Goal: Use online tool/utility: Utilize a website feature to perform a specific function

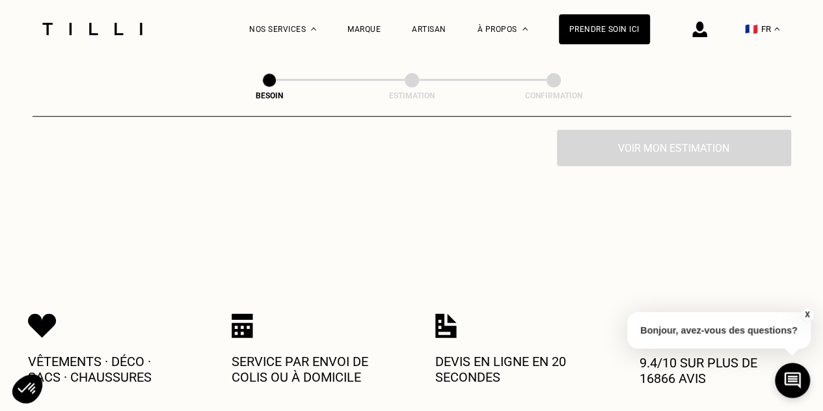
scroll to position [130, 0]
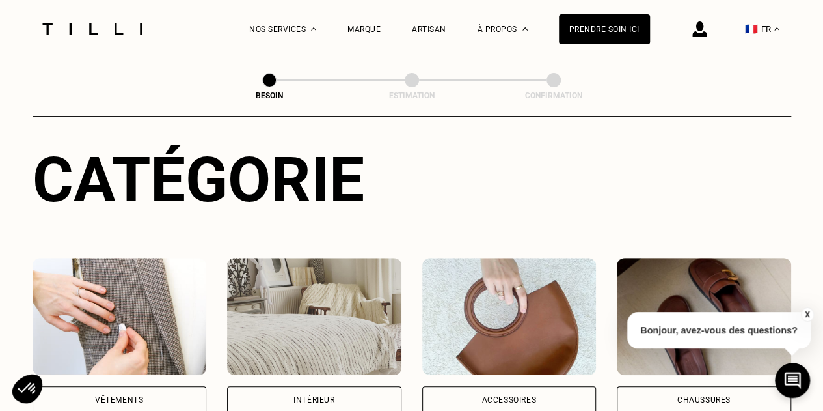
click at [156, 386] on div "Vêtements" at bounding box center [120, 399] width 174 height 27
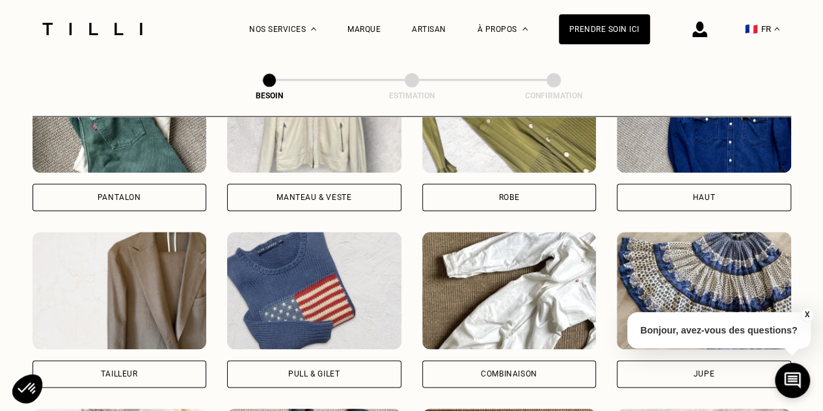
click at [473, 184] on div "Robe" at bounding box center [509, 197] width 174 height 27
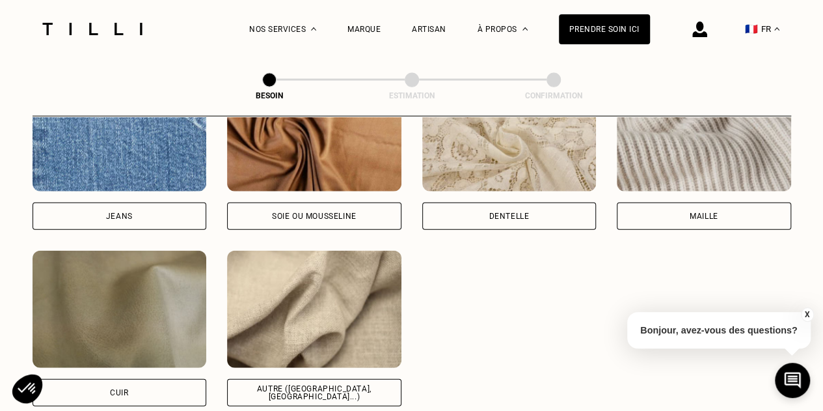
scroll to position [1523, 0]
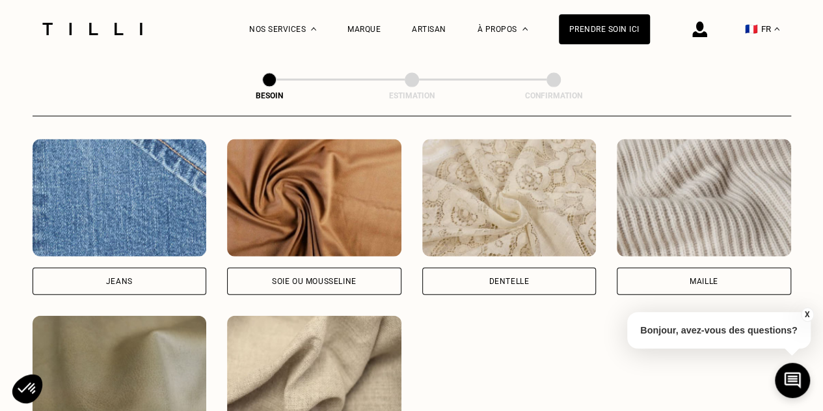
click at [325, 268] on div "Soie ou mousseline" at bounding box center [314, 281] width 174 height 27
select select "FR"
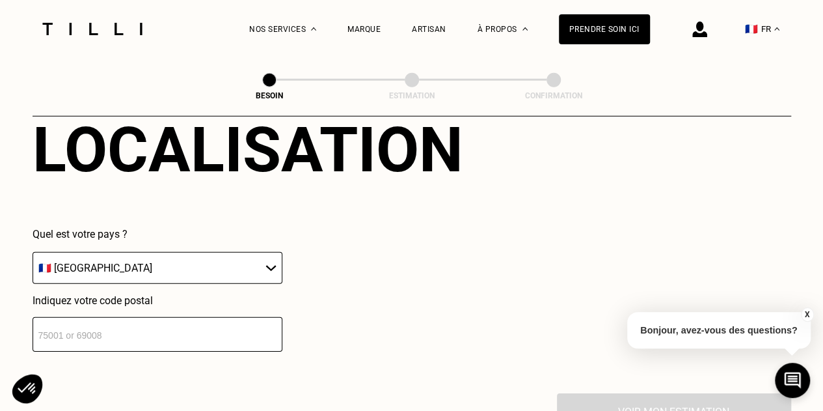
scroll to position [1944, 0]
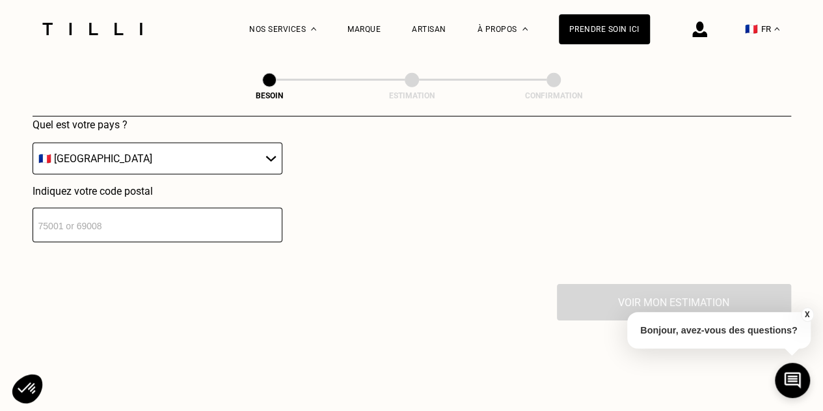
click at [243, 230] on input "number" at bounding box center [158, 225] width 250 height 34
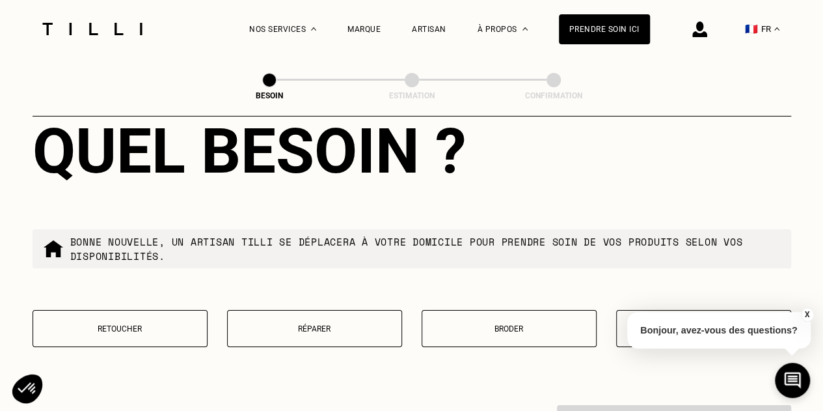
scroll to position [2201, 0]
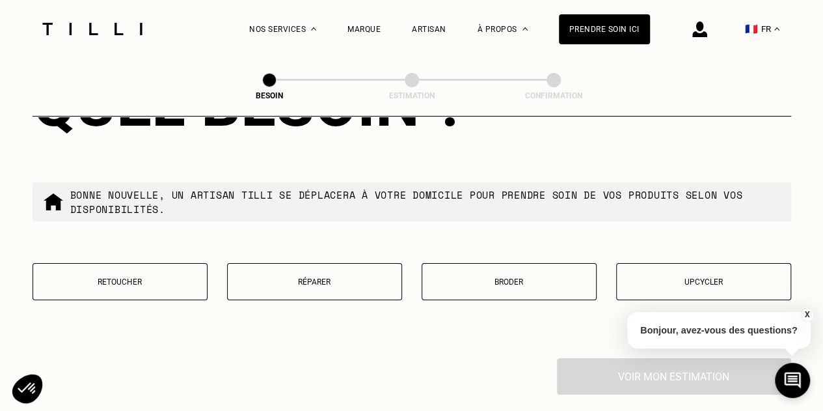
type input "75010"
click at [146, 277] on p "Retoucher" at bounding box center [120, 281] width 161 height 9
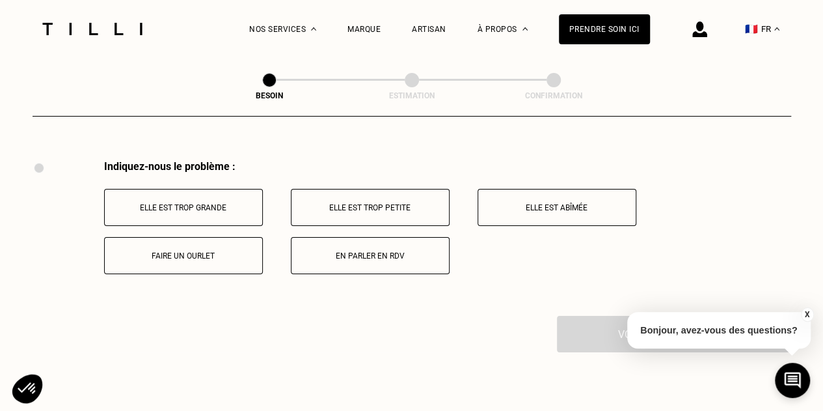
scroll to position [2406, 0]
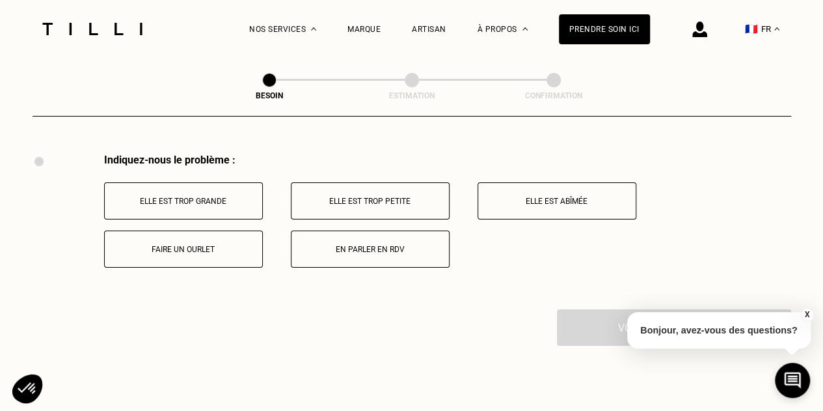
click at [228, 184] on button "Elle est trop grande" at bounding box center [183, 200] width 159 height 37
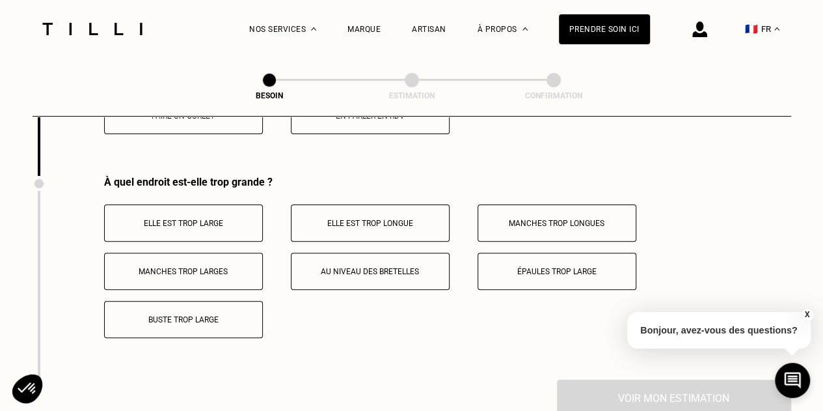
scroll to position [2561, 0]
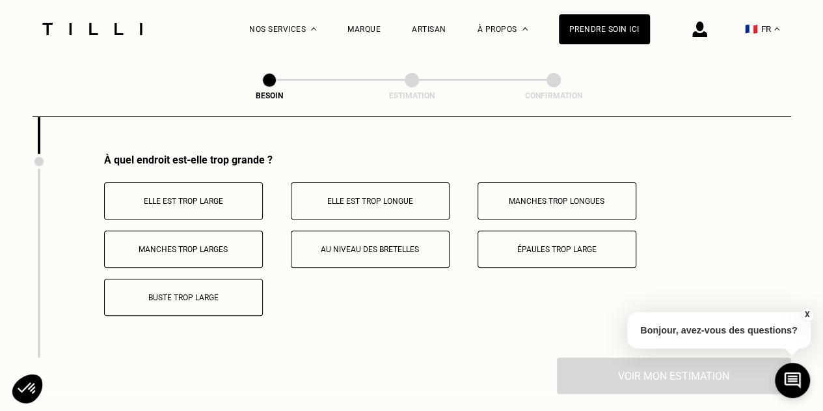
click at [404, 185] on button "Elle est trop longue" at bounding box center [370, 200] width 159 height 37
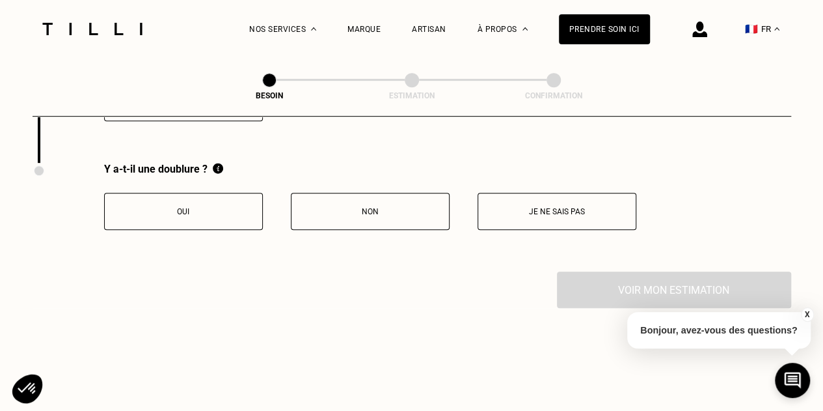
scroll to position [2757, 0]
click at [186, 215] on button "Oui" at bounding box center [183, 210] width 159 height 37
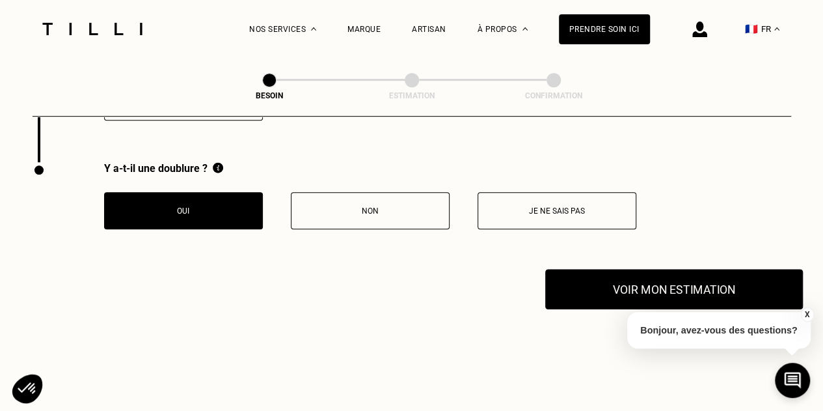
click at [659, 279] on button "Voir mon estimation" at bounding box center [674, 289] width 258 height 40
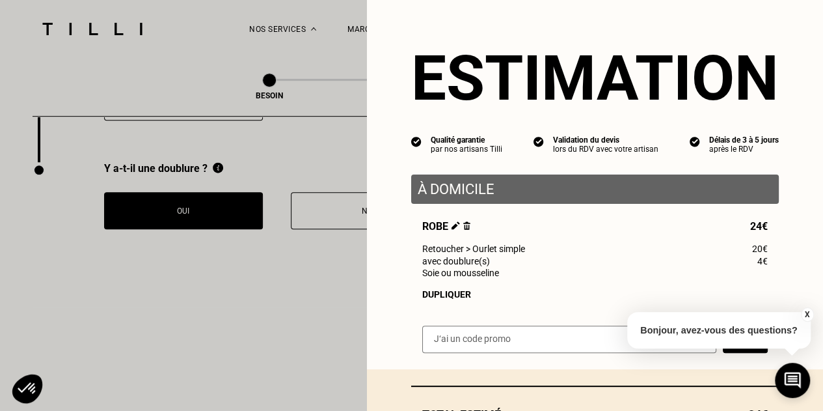
scroll to position [105, 0]
